Goal: Find contact information: Find contact information

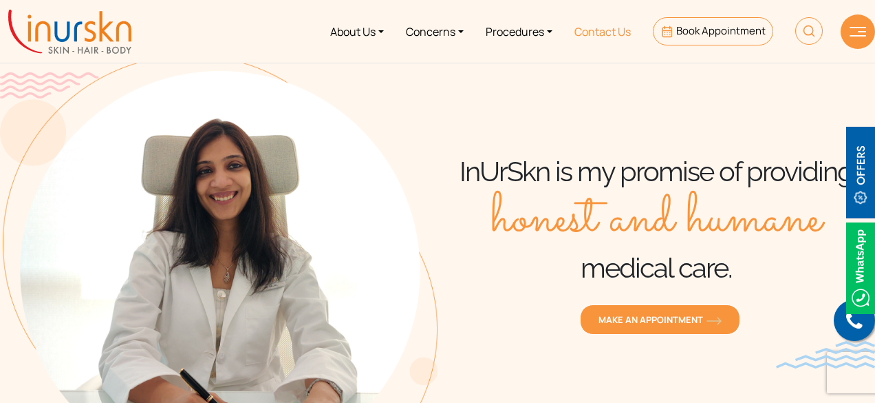
click at [603, 31] on link "Contact Us" at bounding box center [603, 32] width 78 height 52
click at [374, 26] on link "About Us" at bounding box center [357, 32] width 76 height 52
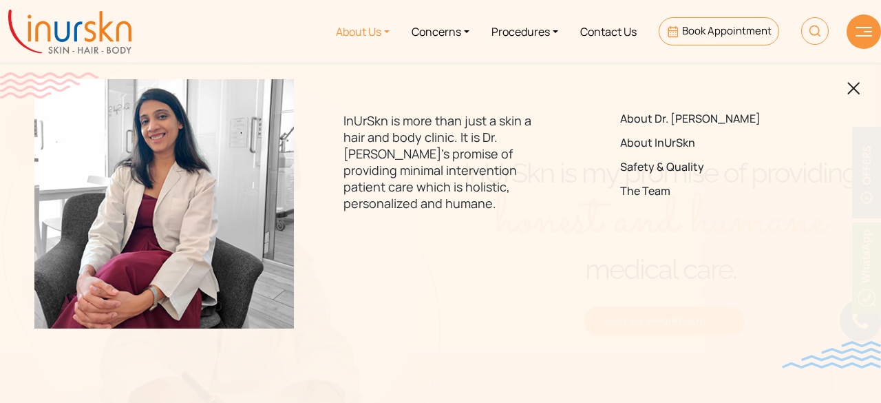
click at [374, 26] on link "About Us" at bounding box center [363, 32] width 76 height 52
click at [529, 31] on link "Procedures" at bounding box center [524, 32] width 89 height 52
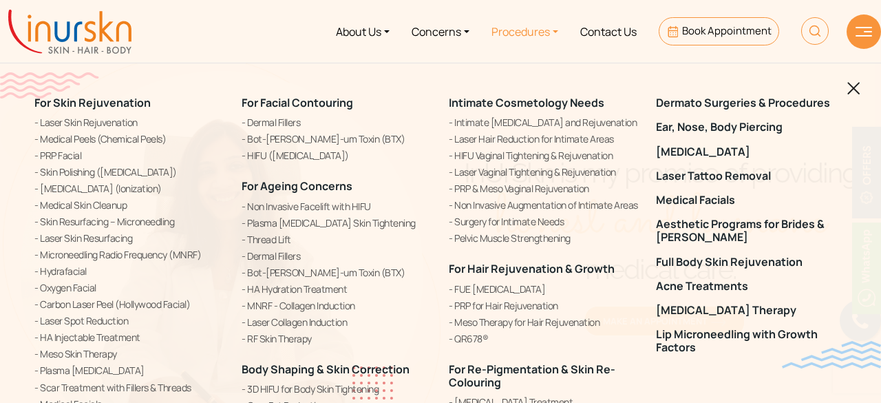
click at [875, 232] on div "For Skin Rejuvenation Laser Skin Rejuvenation Medical Peels (Chemical Peels) PR…" at bounding box center [440, 201] width 881 height 403
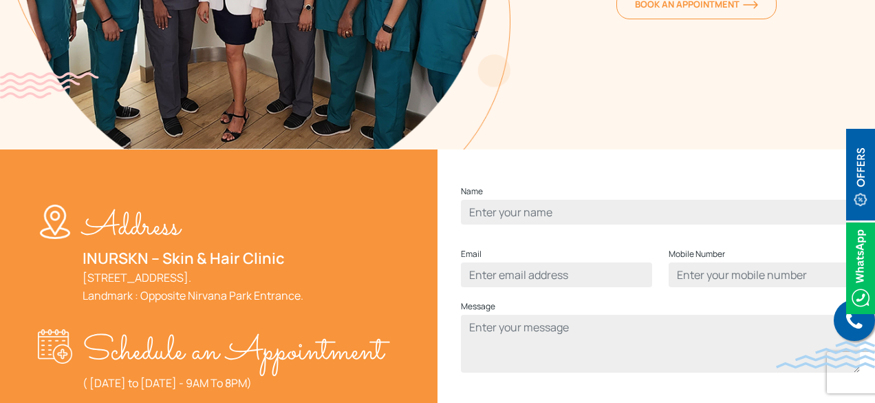
scroll to position [705, 0]
